Goal: Task Accomplishment & Management: Manage account settings

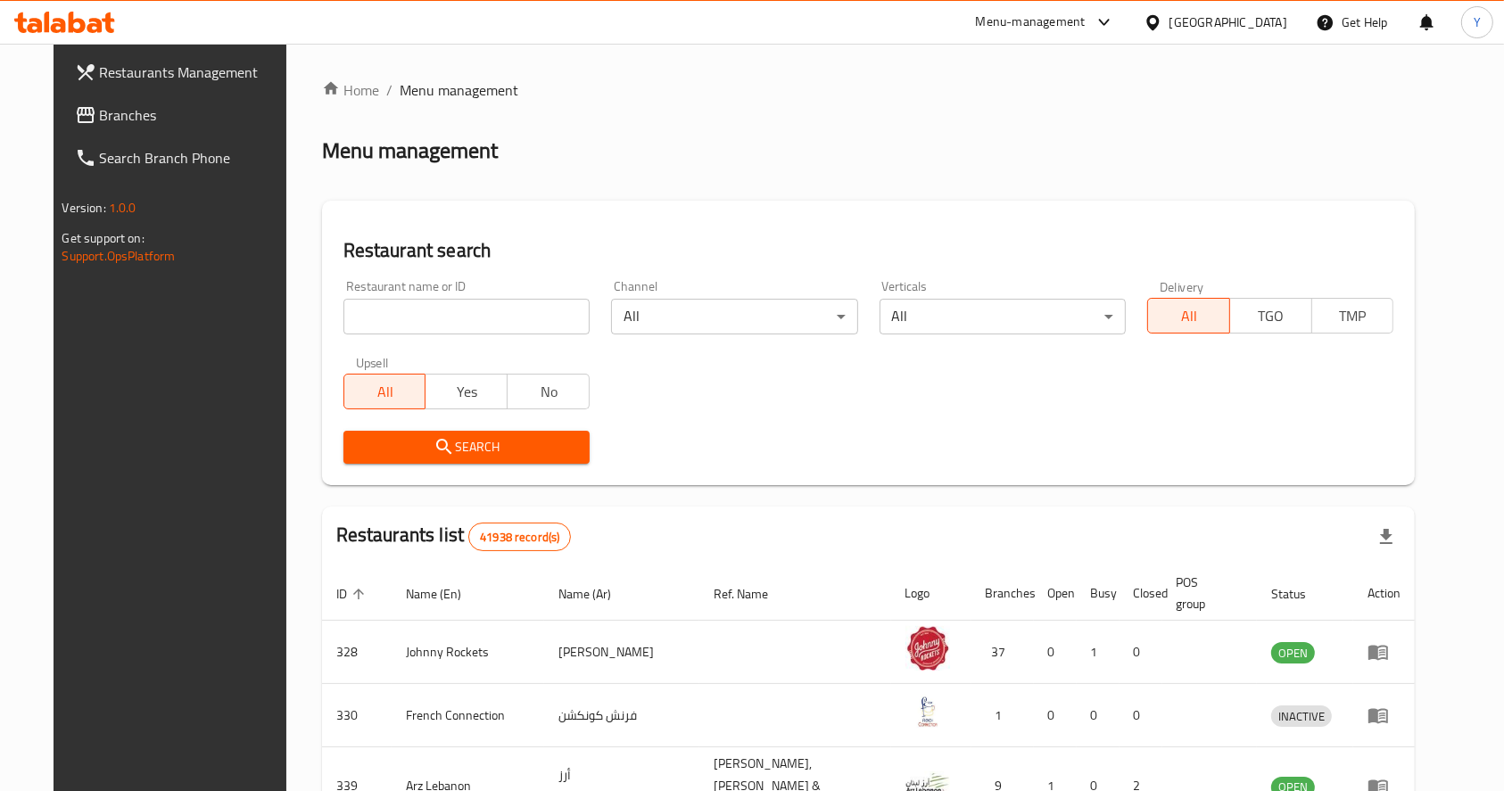
click at [451, 323] on input "search" at bounding box center [467, 317] width 246 height 36
type input "zordaar"
click button "Search" at bounding box center [467, 447] width 246 height 33
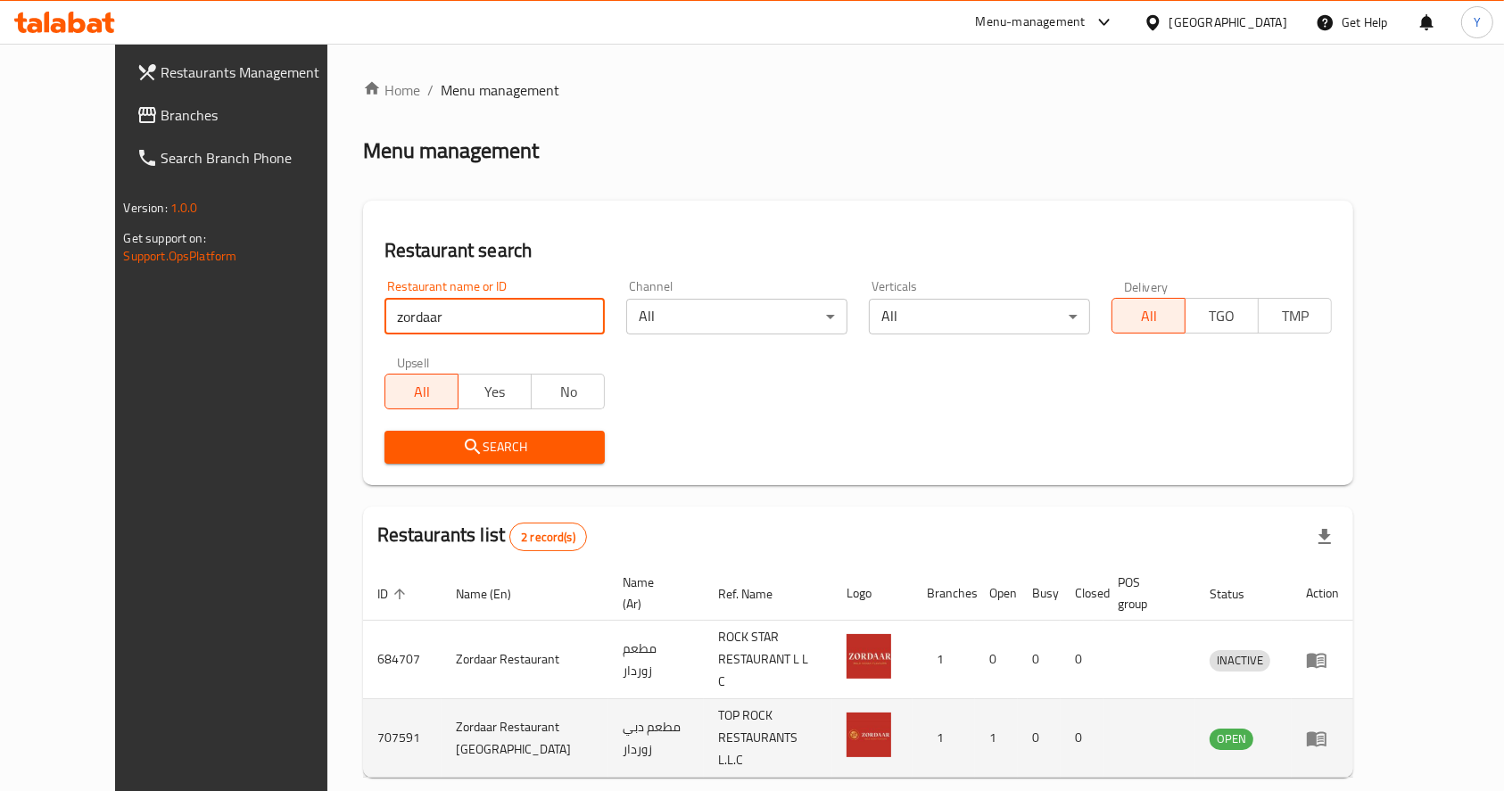
click at [1353, 705] on td "enhanced table" at bounding box center [1323, 739] width 62 height 79
click at [1328, 728] on icon "enhanced table" at bounding box center [1316, 738] width 21 height 21
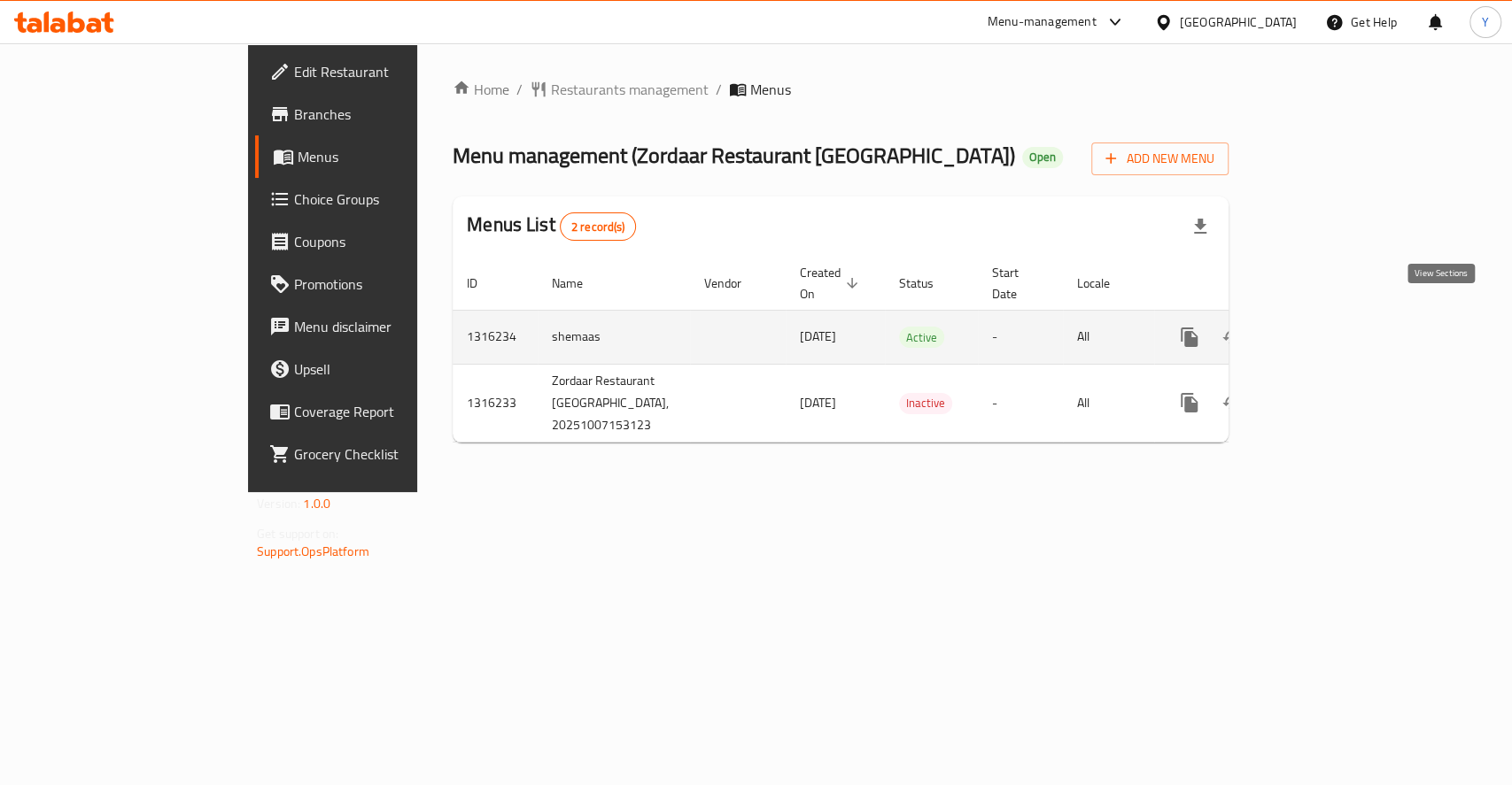
click at [1325, 329] on icon "enhanced table" at bounding box center [1317, 337] width 16 height 16
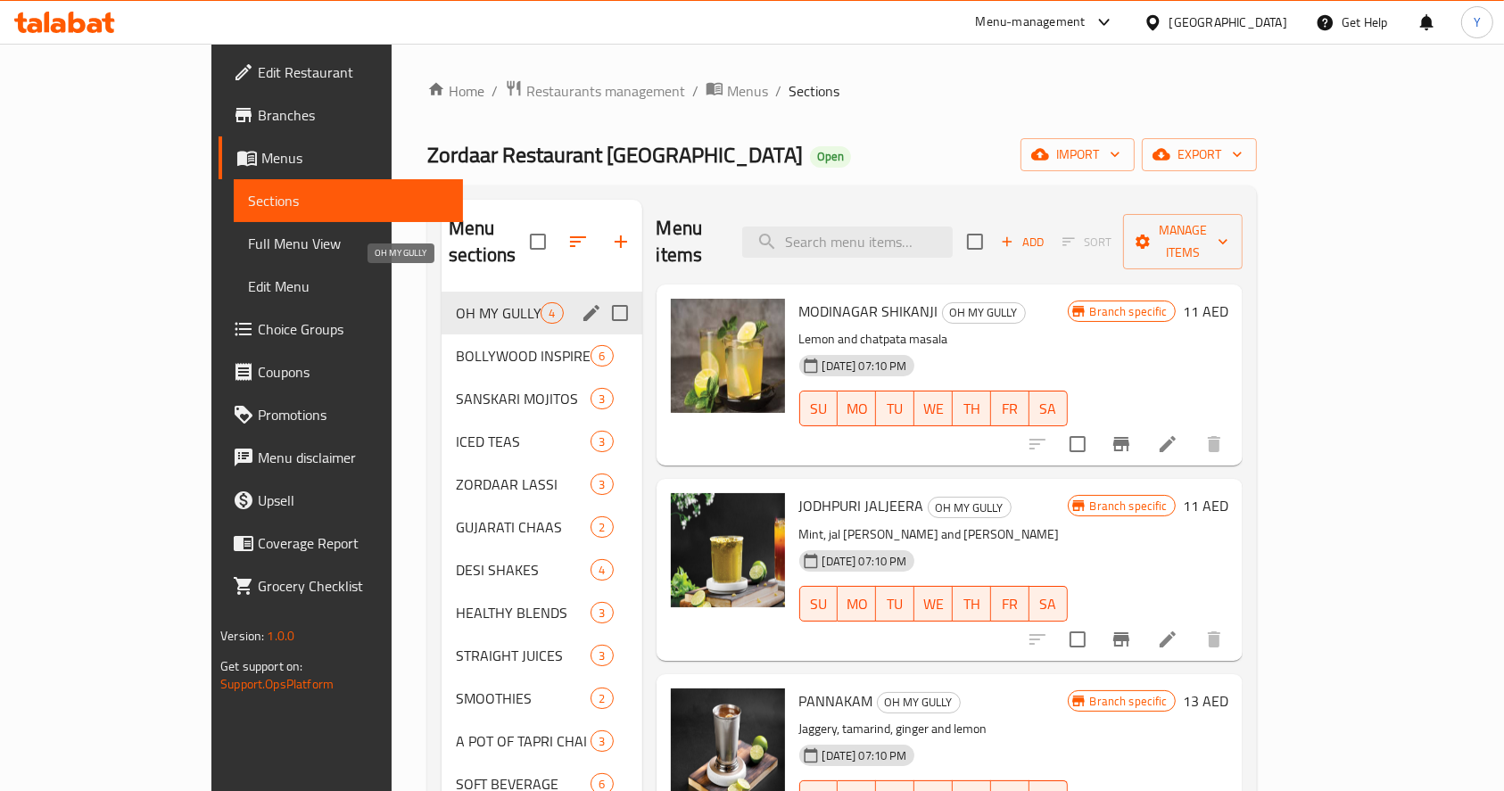
click at [460, 302] on span "OH MY GULLY" at bounding box center [498, 312] width 85 height 21
click at [462, 345] on span "BOLLYWOOD INSPIRED" at bounding box center [498, 355] width 85 height 21
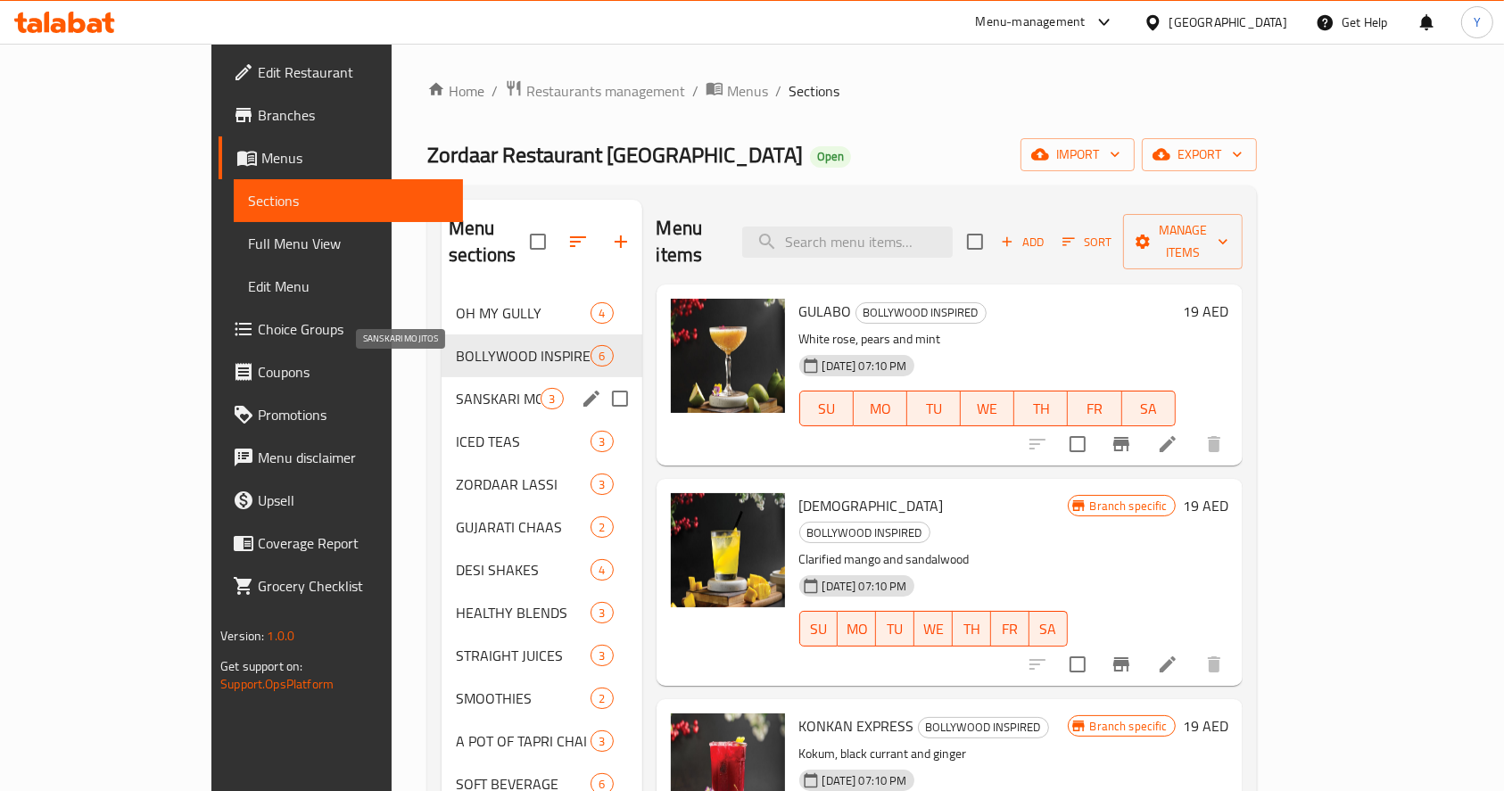
click at [457, 388] on span "SANSKARI MOJITOS" at bounding box center [498, 398] width 85 height 21
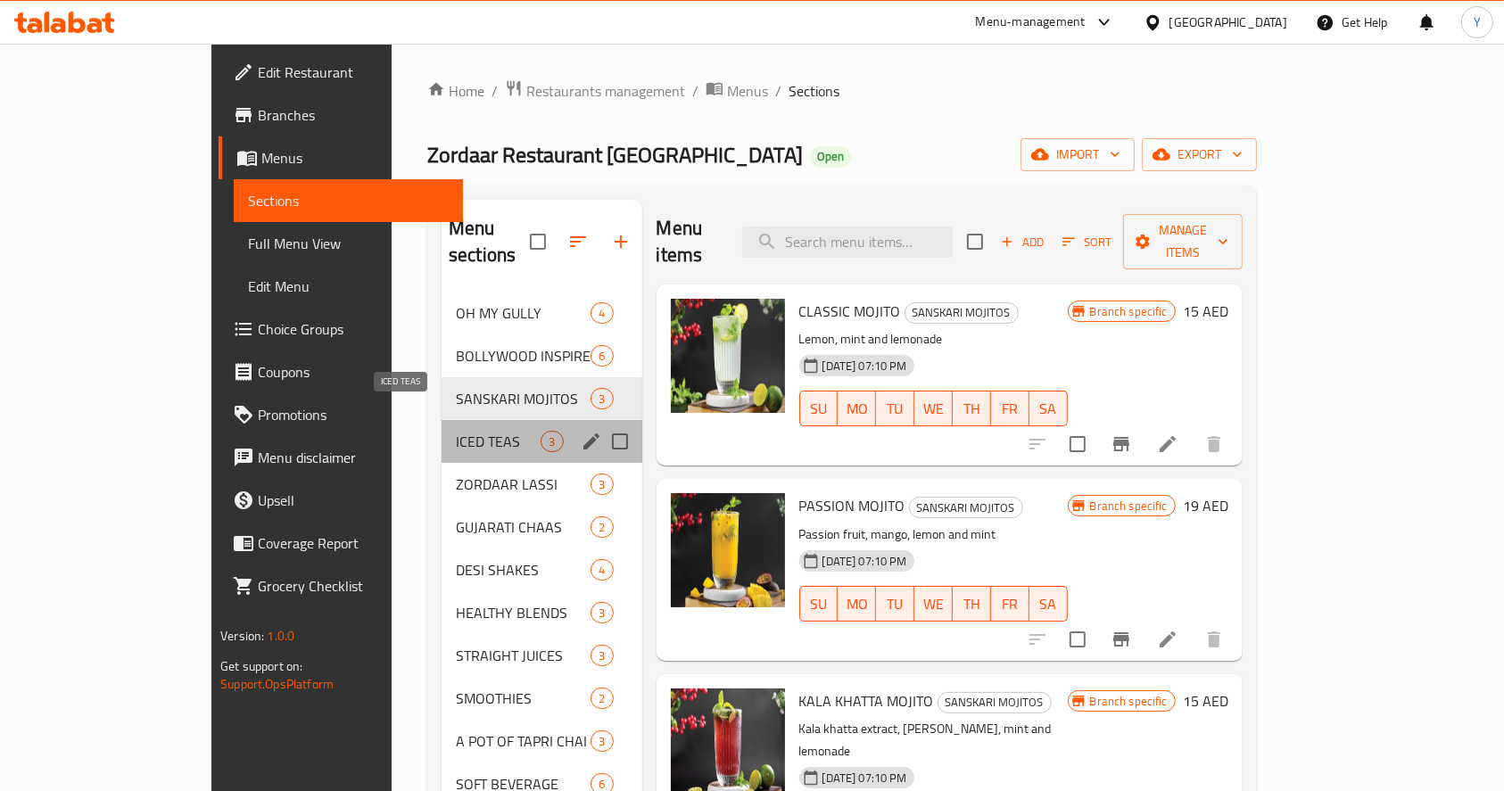
click at [457, 431] on span "ICED TEAS" at bounding box center [498, 441] width 85 height 21
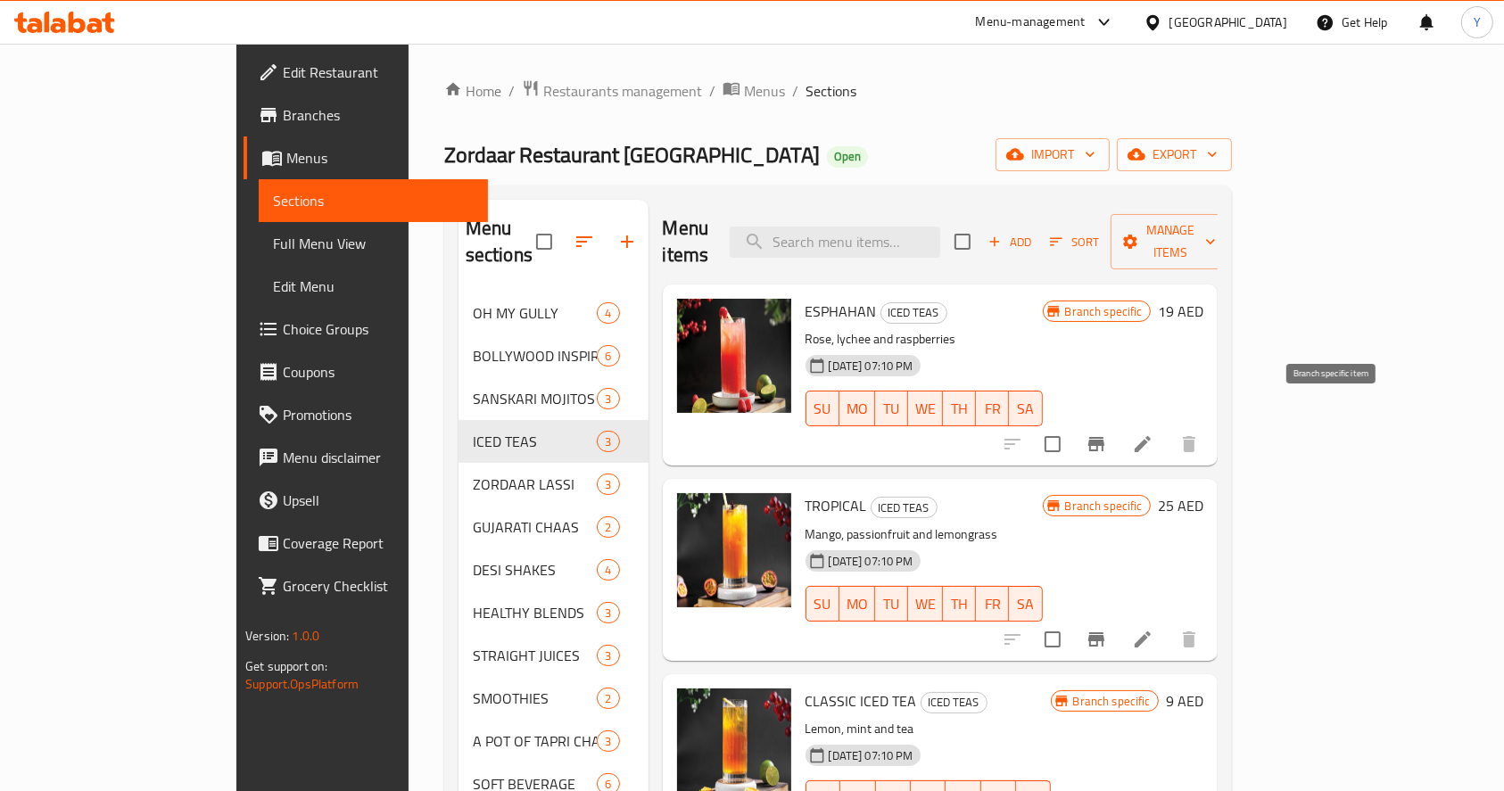
click at [1107, 434] on icon "Branch-specific-item" at bounding box center [1096, 444] width 21 height 21
click at [473, 302] on span "OH MY GULLY" at bounding box center [535, 312] width 125 height 21
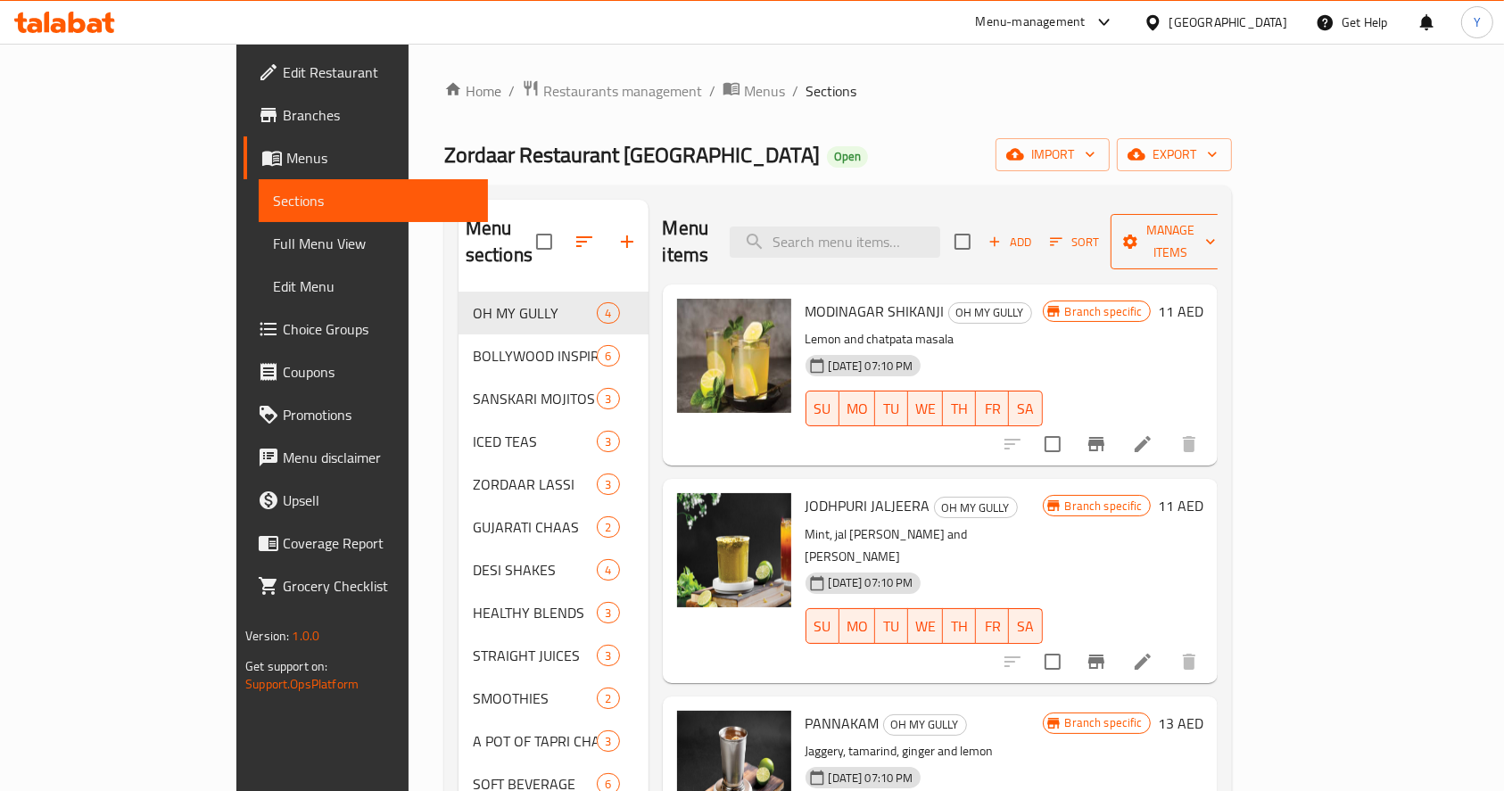
click at [1216, 239] on span "Manage items" at bounding box center [1170, 241] width 91 height 45
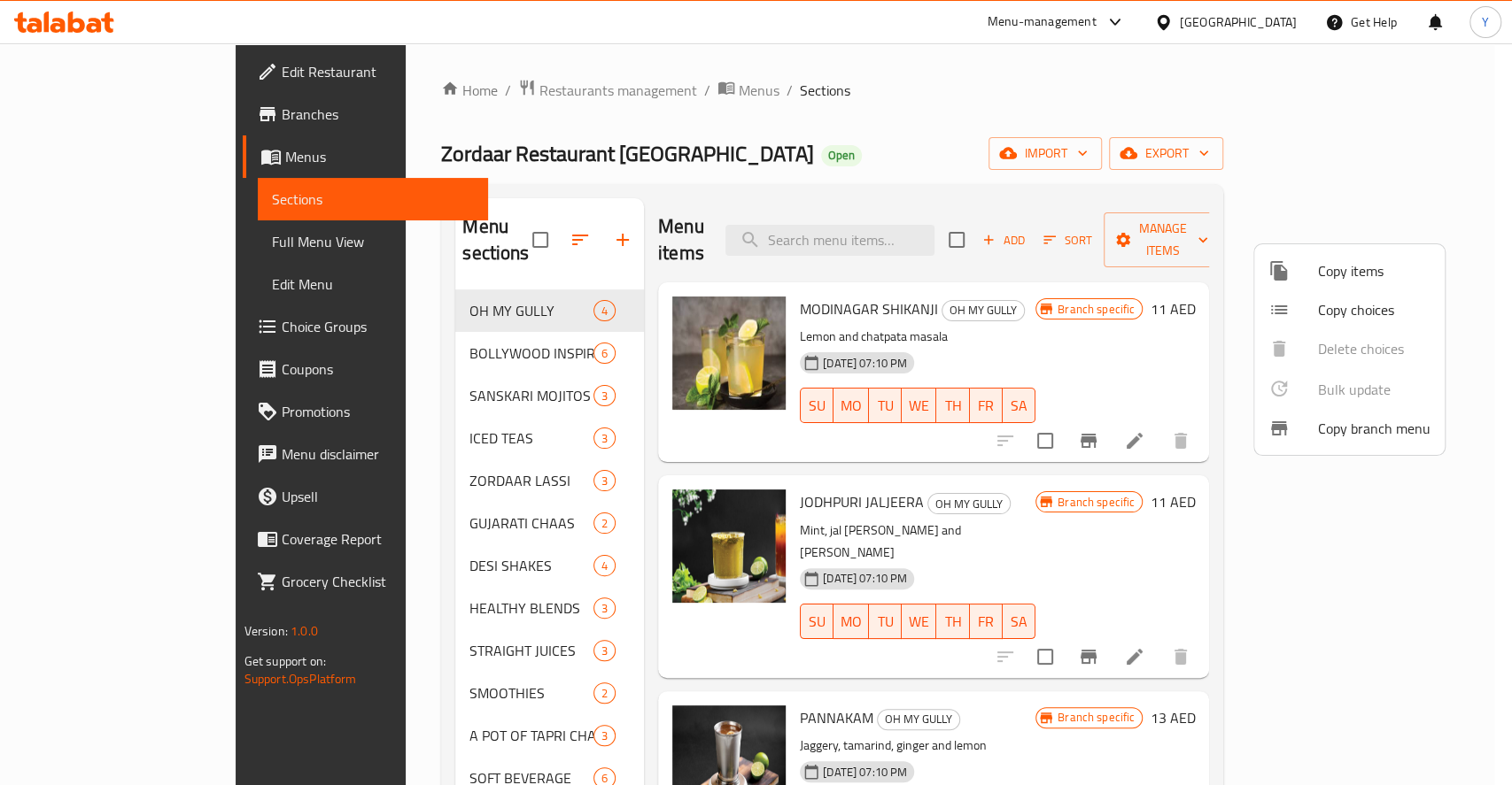
click at [1130, 237] on div at bounding box center [756, 392] width 1512 height 785
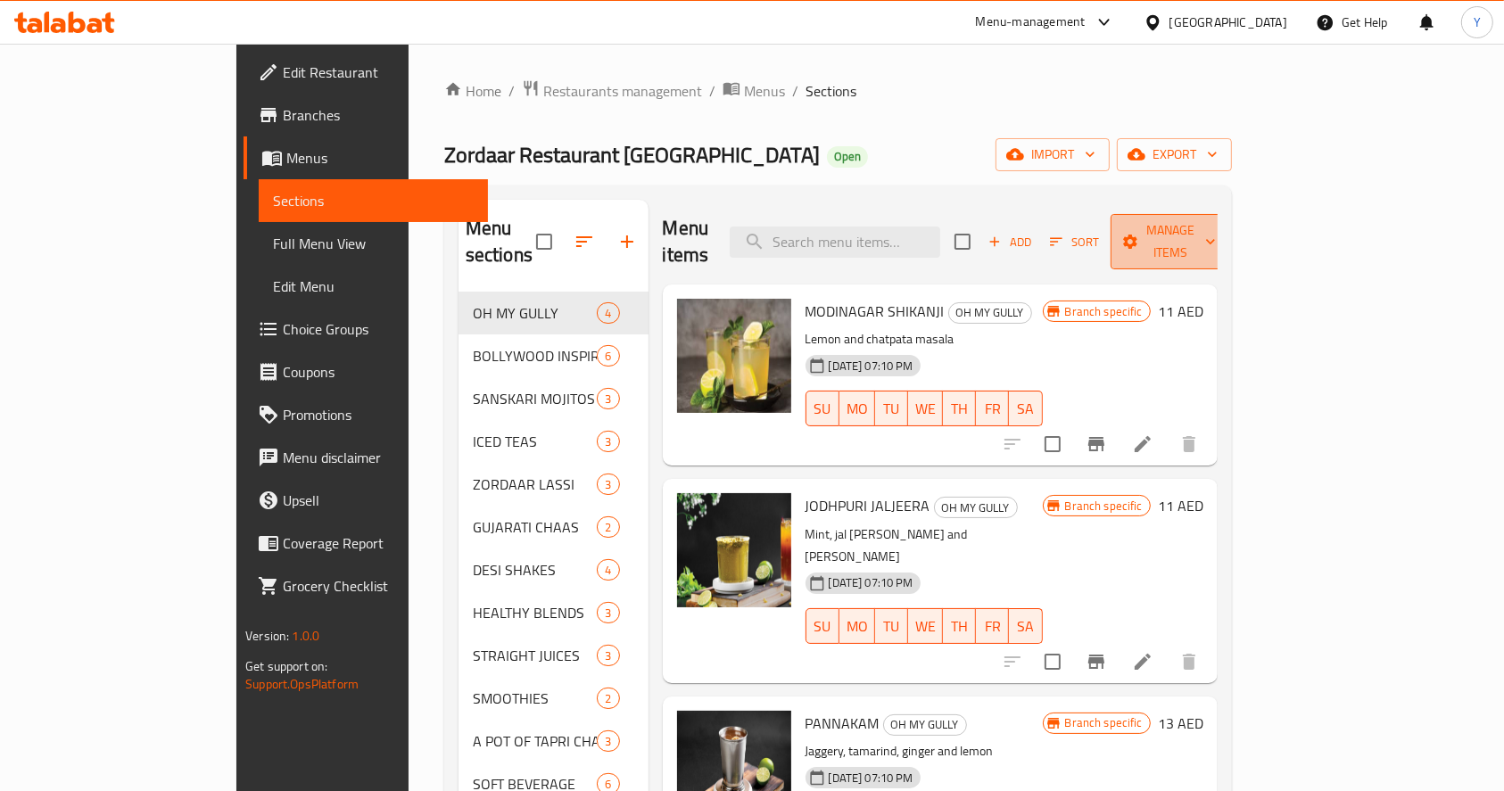
click at [1216, 221] on span "Manage items" at bounding box center [1170, 241] width 91 height 45
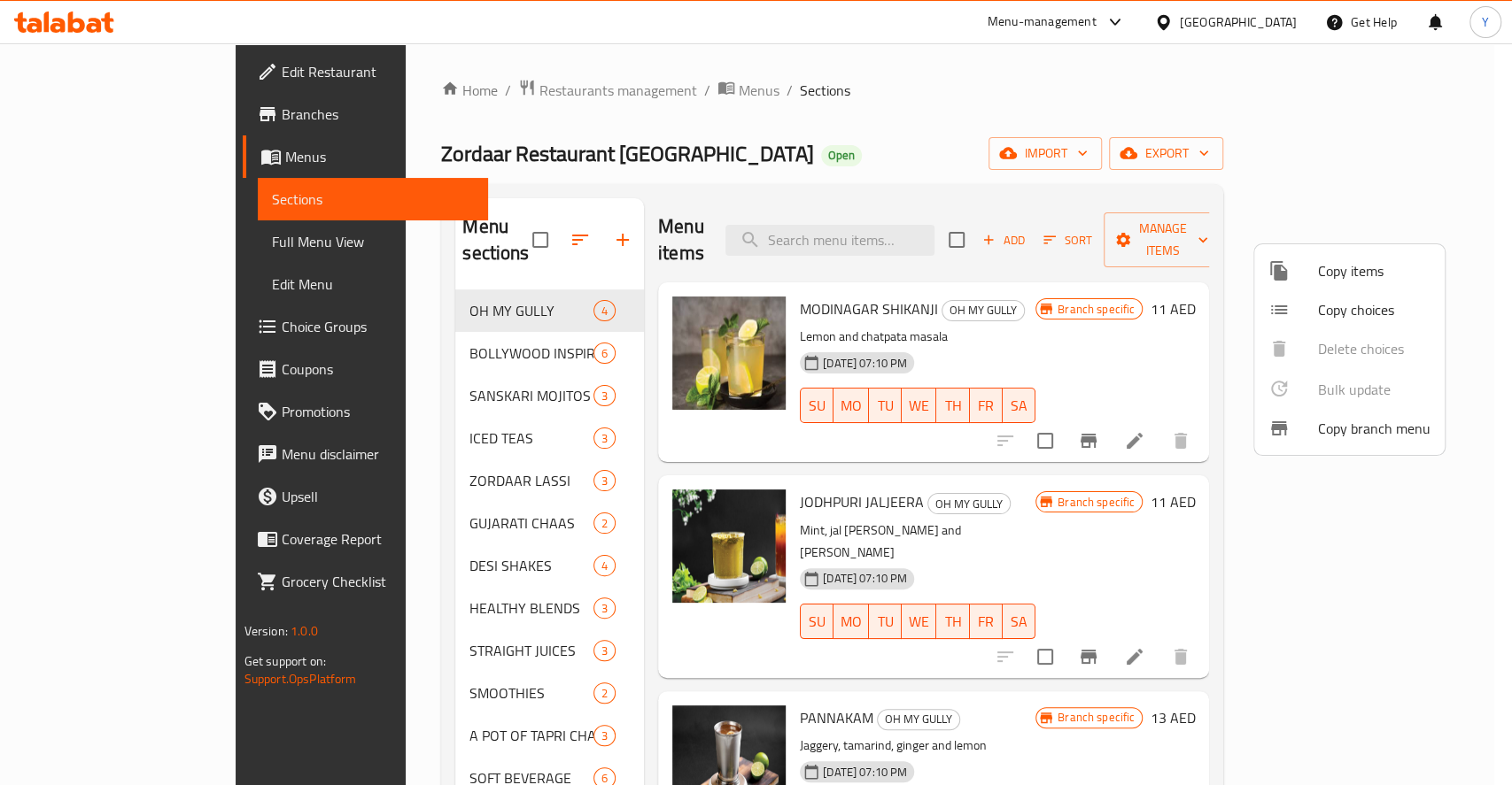
click at [479, 230] on div at bounding box center [756, 392] width 1512 height 785
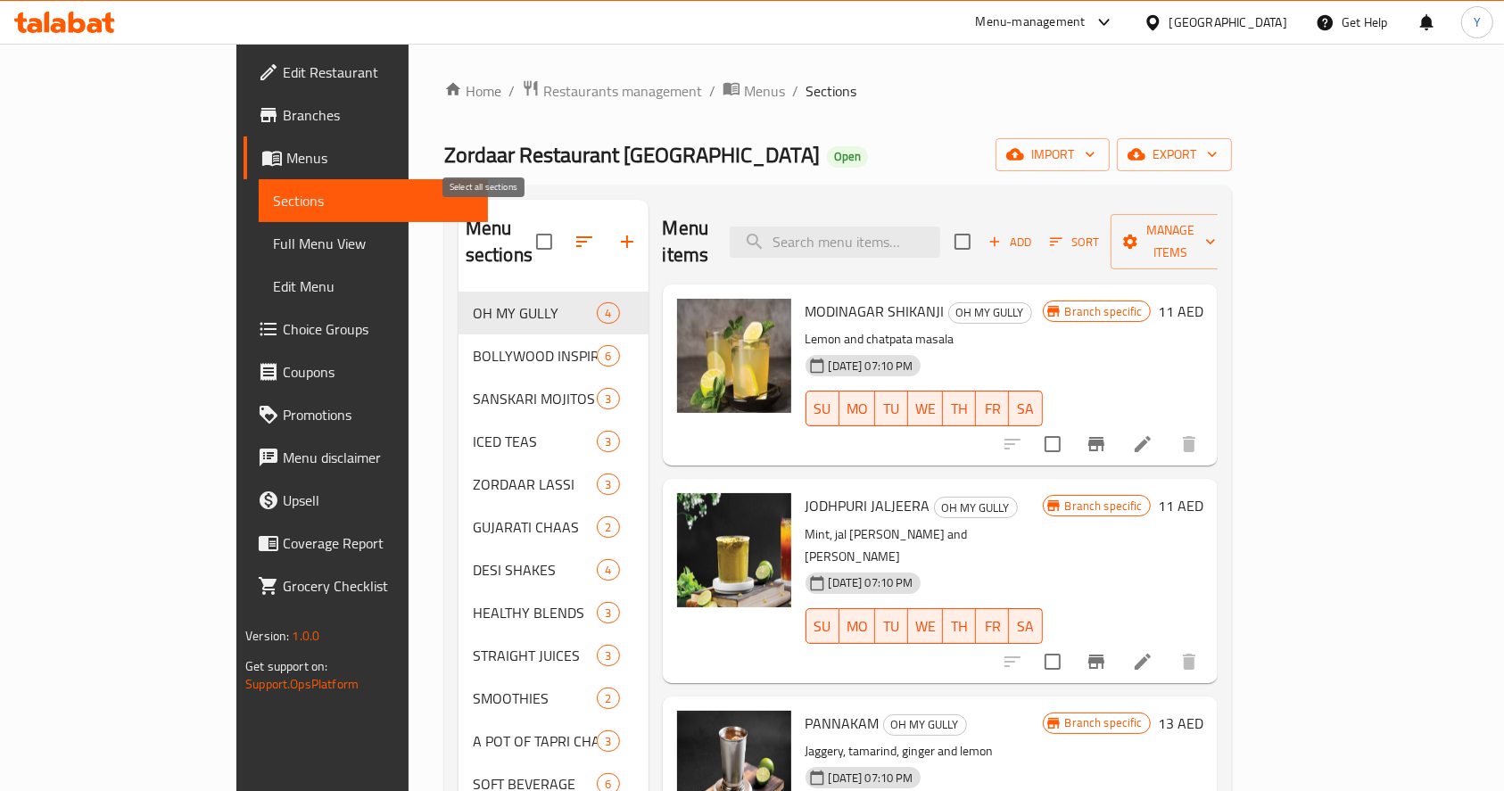
click at [526, 232] on input "checkbox" at bounding box center [544, 241] width 37 height 37
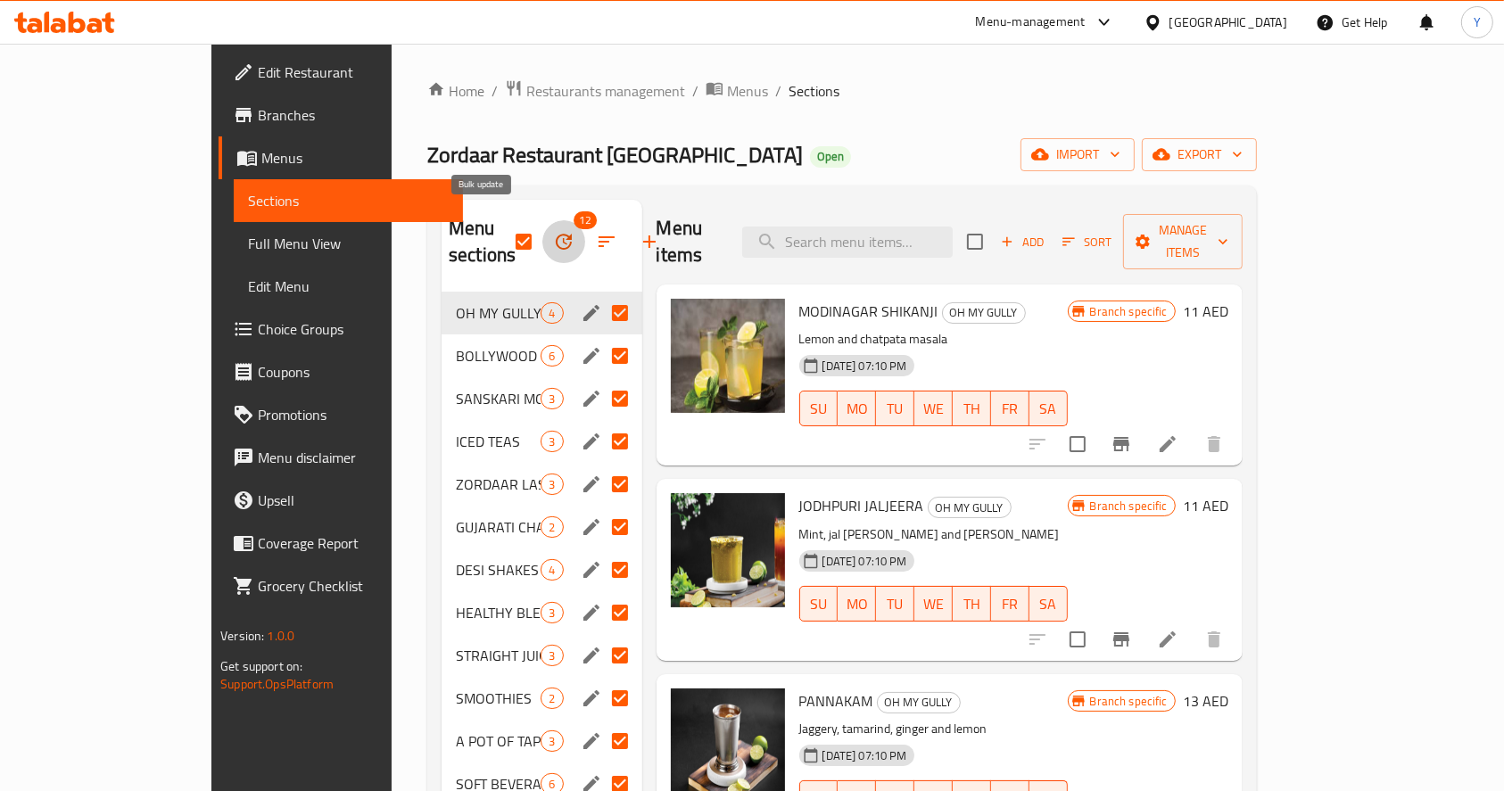
click at [556, 234] on icon "button" at bounding box center [564, 242] width 16 height 16
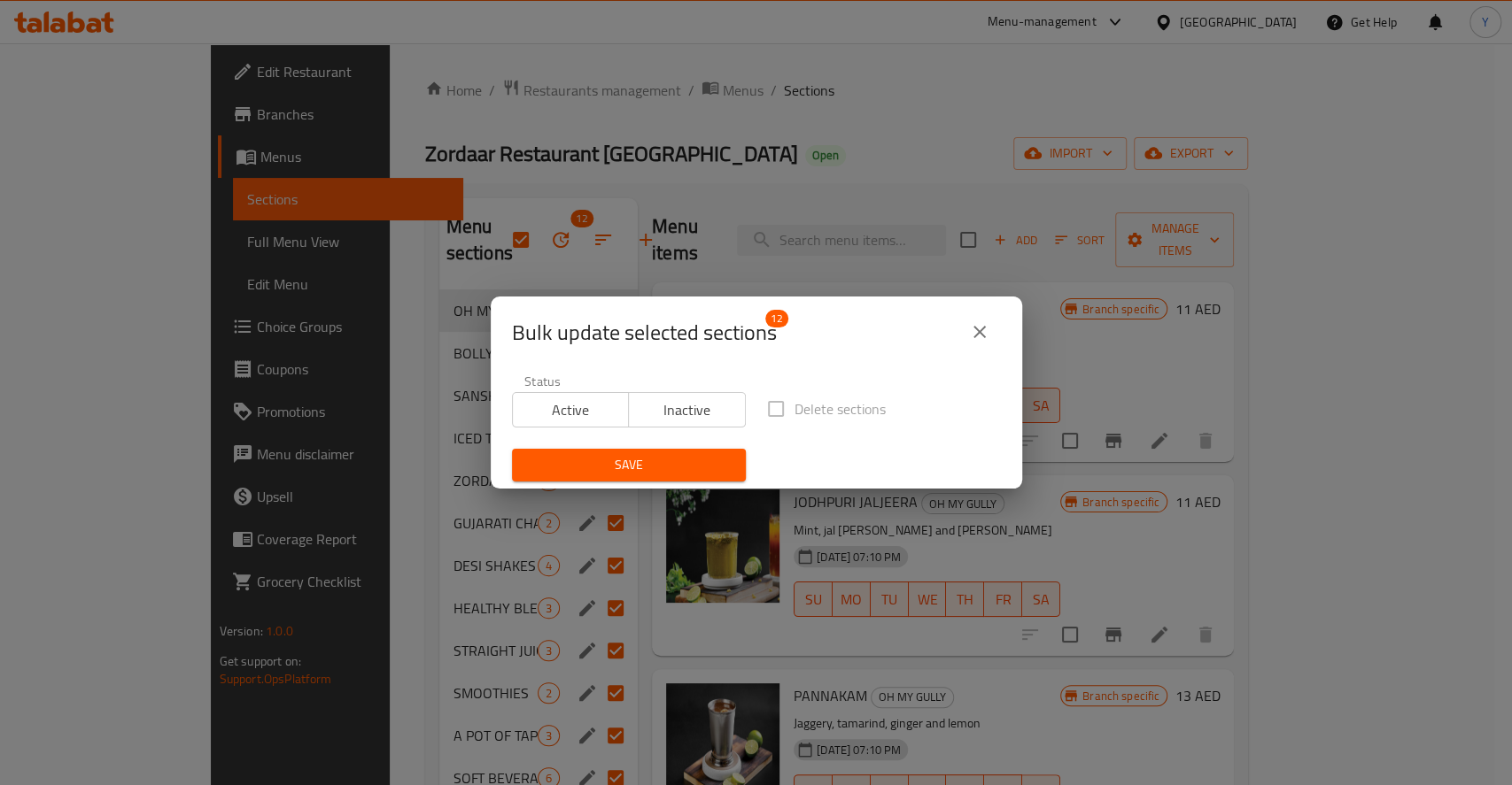
click at [576, 408] on span "Active" at bounding box center [571, 411] width 102 height 26
click at [635, 450] on button "Save" at bounding box center [629, 464] width 234 height 33
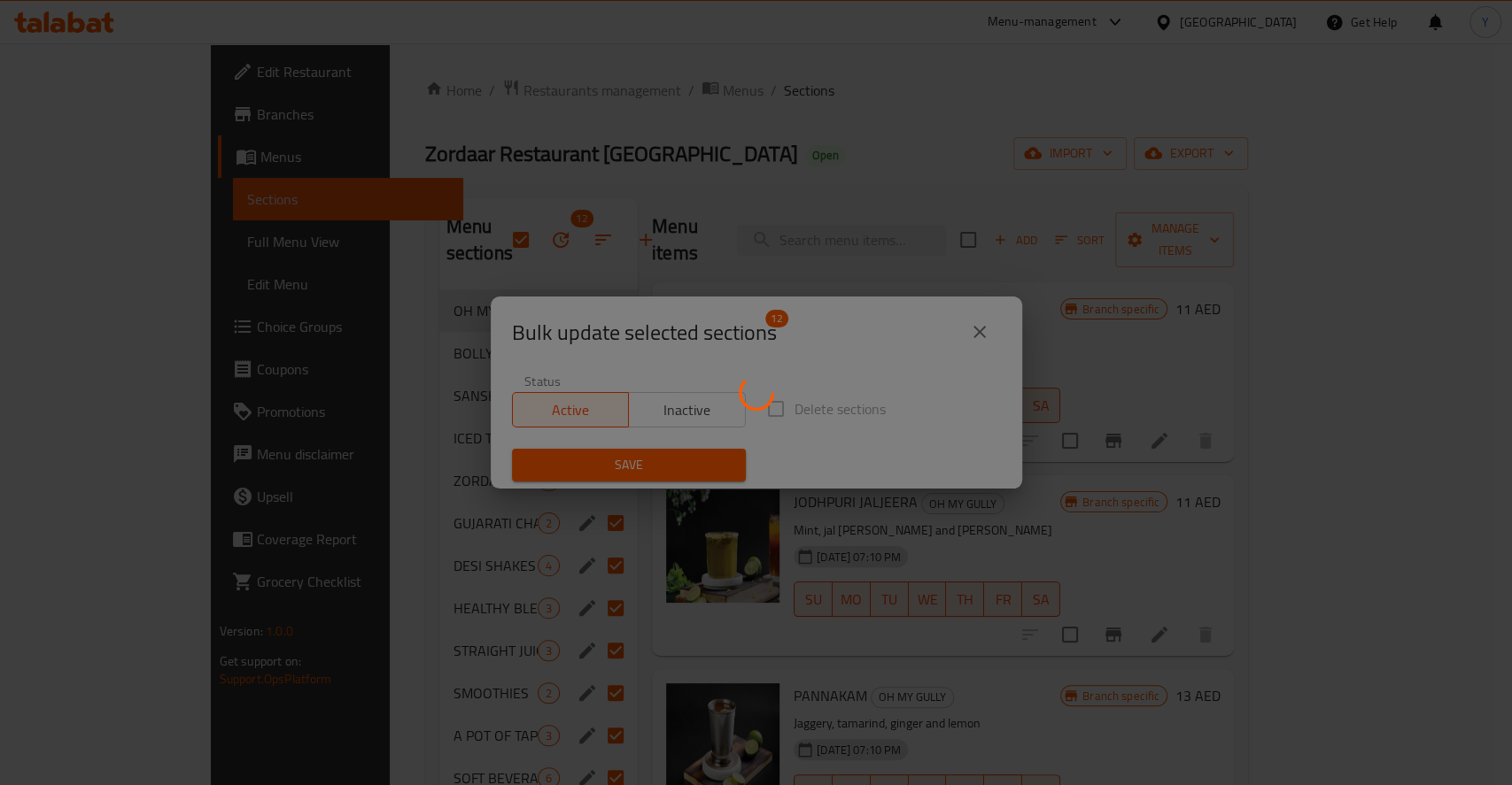
checkbox input "false"
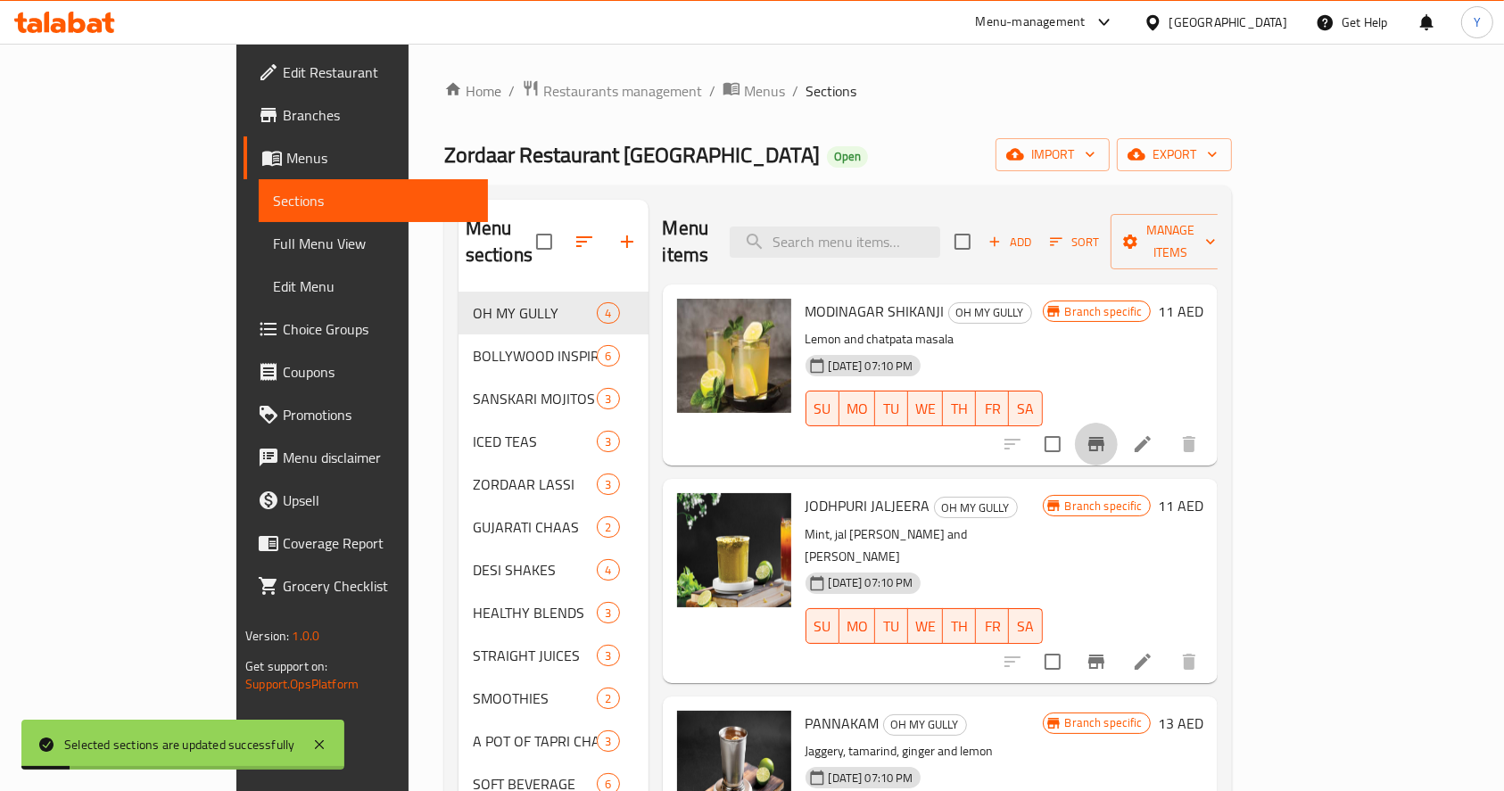
click at [1105, 437] on icon "Branch-specific-item" at bounding box center [1097, 444] width 16 height 14
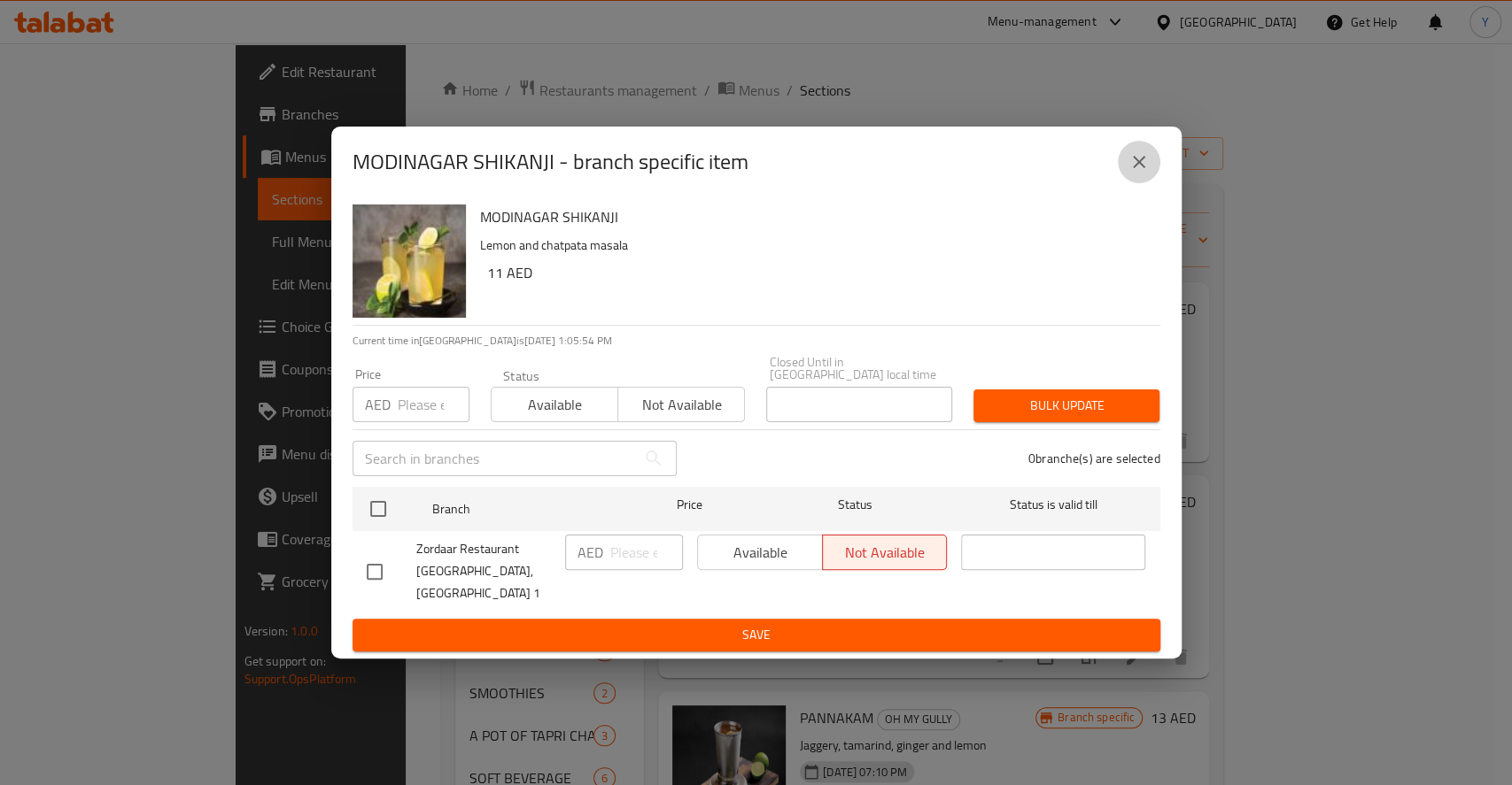
click at [1139, 168] on icon "close" at bounding box center [1139, 162] width 21 height 21
